Goal: Find specific page/section: Find specific page/section

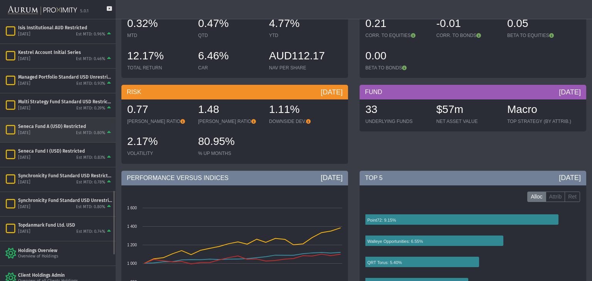
scroll to position [666, 0]
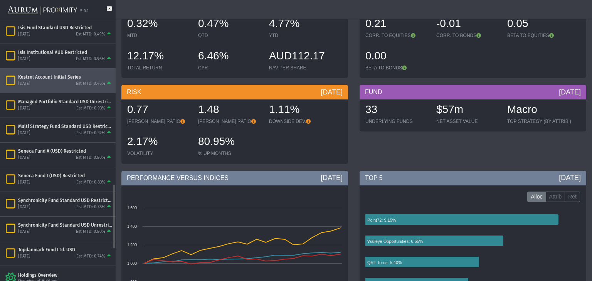
click at [42, 74] on div "Kestrel Account Initial Series" at bounding box center [65, 77] width 94 height 6
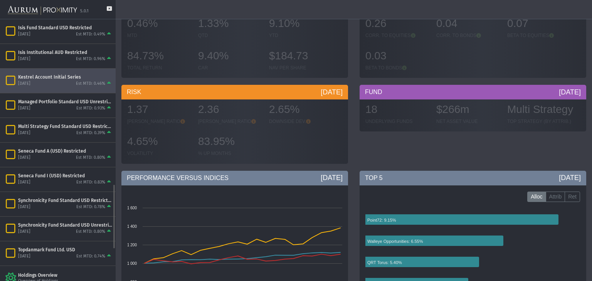
click at [42, 74] on div "Kestrel Account Initial Series" at bounding box center [65, 77] width 94 height 6
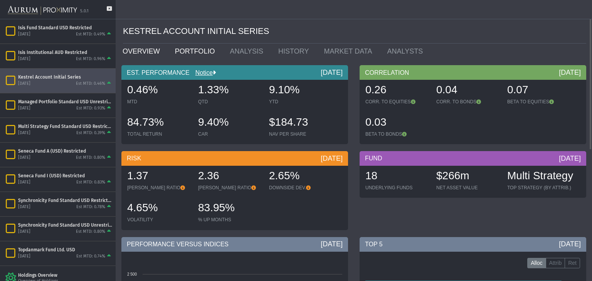
click at [189, 52] on link "PORTFOLIO" at bounding box center [196, 51] width 55 height 15
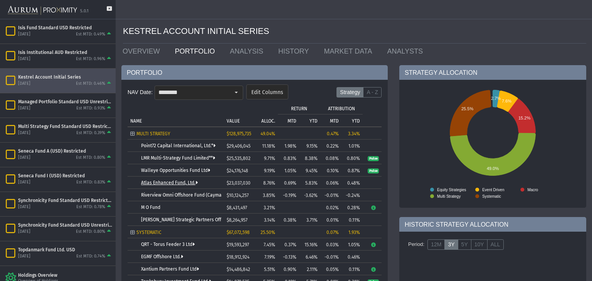
scroll to position [25, 0]
